Goal: Find specific page/section: Find specific page/section

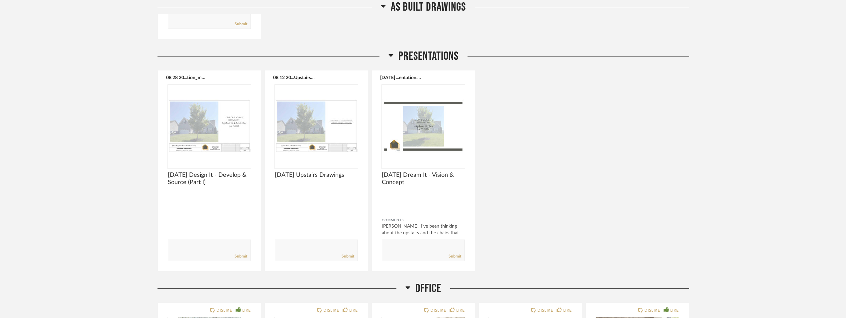
scroll to position [973, 0]
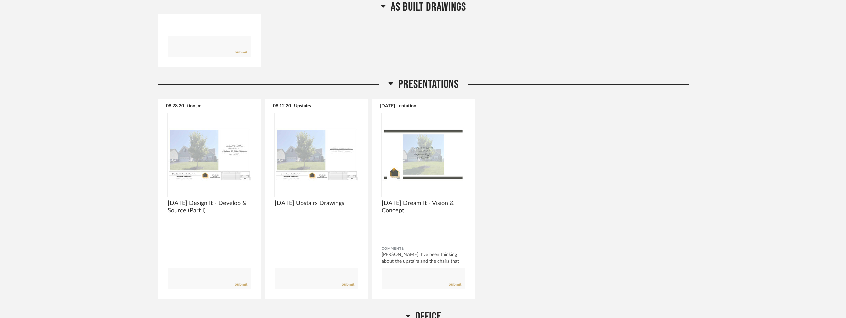
drag, startPoint x: 680, startPoint y: 156, endPoint x: 525, endPoint y: 148, distance: 155.3
click at [525, 148] on div "08 28 20...tion_mod.pdf 9.10.25 Design It - Develop & Source (Part I) Comments:…" at bounding box center [422, 198] width 531 height 201
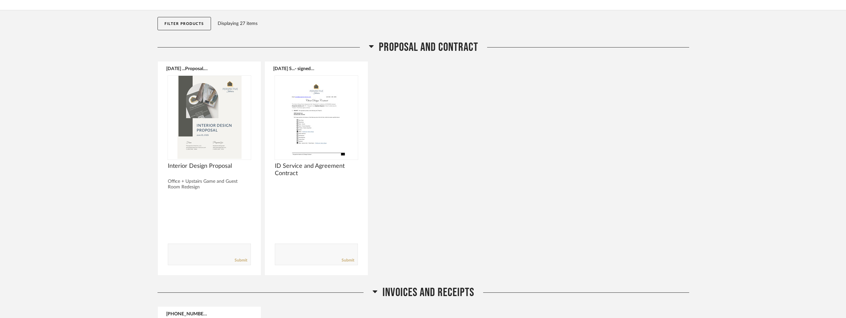
scroll to position [0, 0]
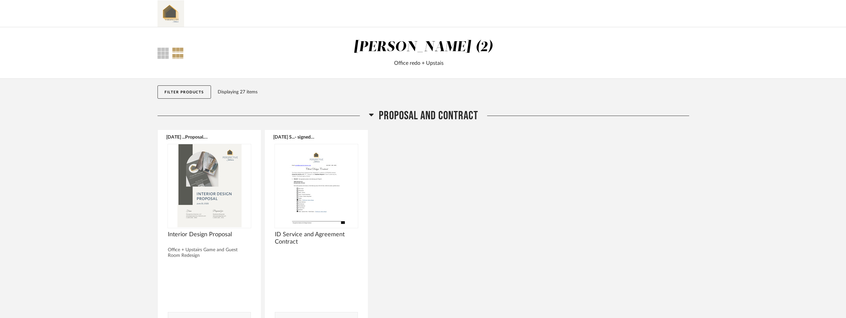
click at [475, 43] on div "[PERSON_NAME] (2)" at bounding box center [423, 47] width 140 height 14
drag, startPoint x: 104, startPoint y: 37, endPoint x: 153, endPoint y: 7, distance: 57.3
click at [106, 35] on div "Thumbnail View Full View Stephanie Bergreen (2) Office redo + Upstais" at bounding box center [423, 52] width 846 height 51
drag, startPoint x: 105, startPoint y: 108, endPoint x: 133, endPoint y: 90, distance: 32.9
